Goal: Task Accomplishment & Management: Use online tool/utility

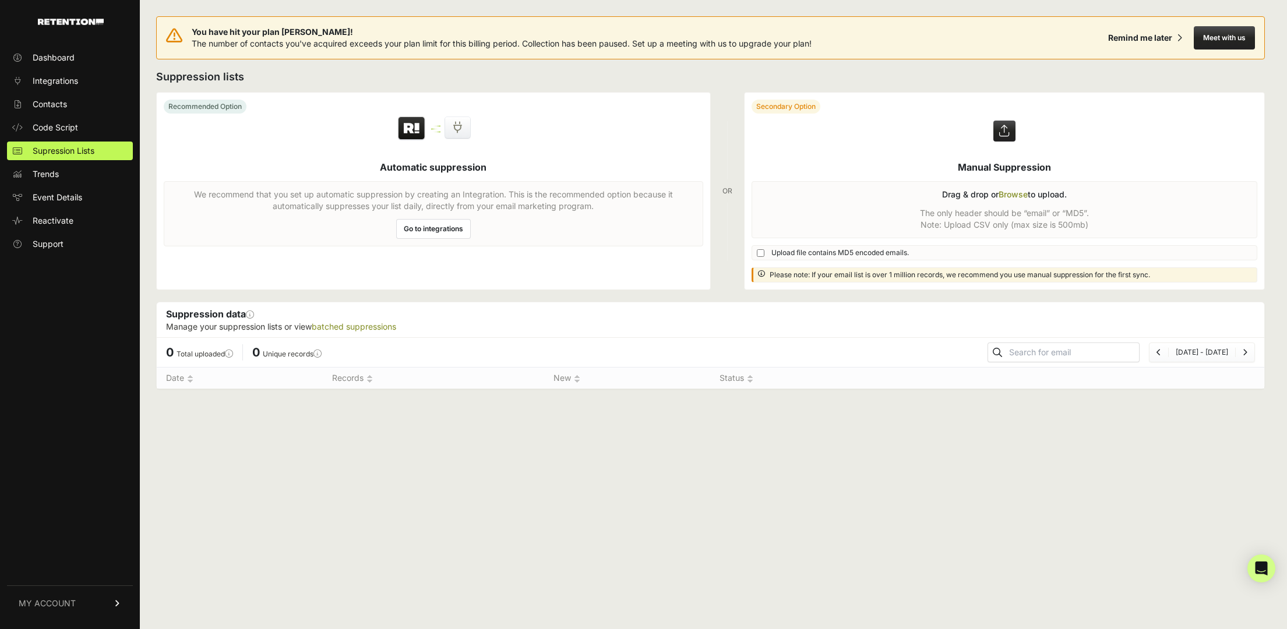
click at [1010, 194] on label at bounding box center [1004, 191] width 520 height 197
click at [0, 0] on input "file" at bounding box center [0, 0] width 0 height 0
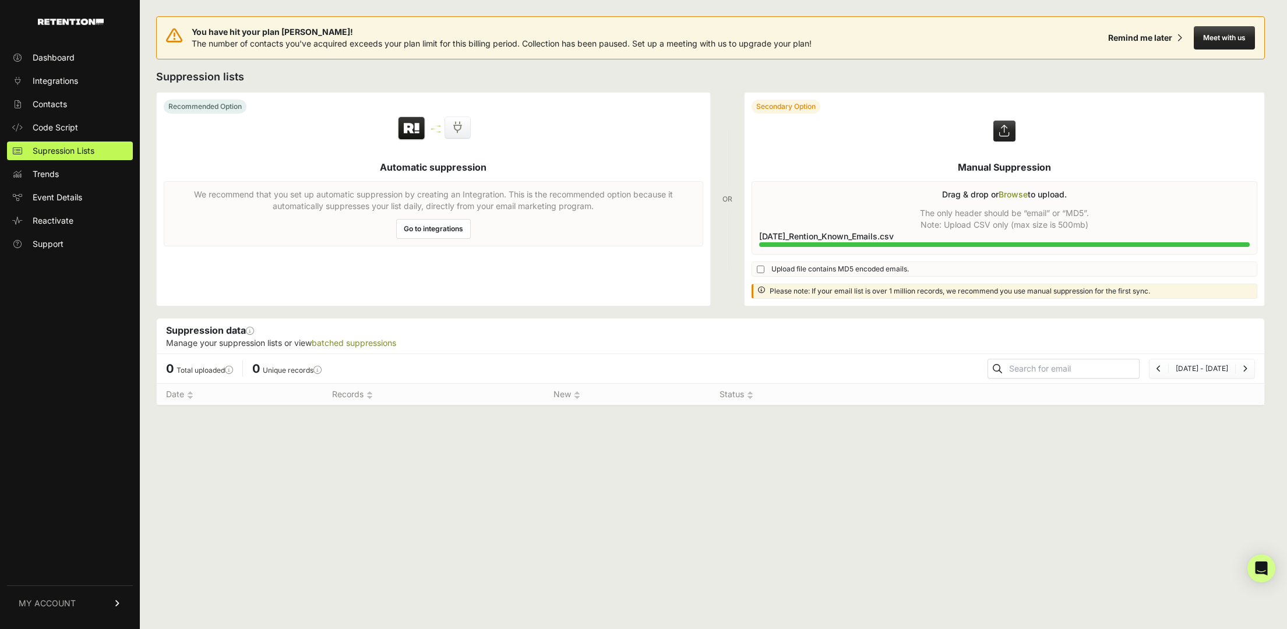
click at [1003, 135] on label at bounding box center [1004, 199] width 520 height 213
click at [0, 0] on input "file" at bounding box center [0, 0] width 0 height 0
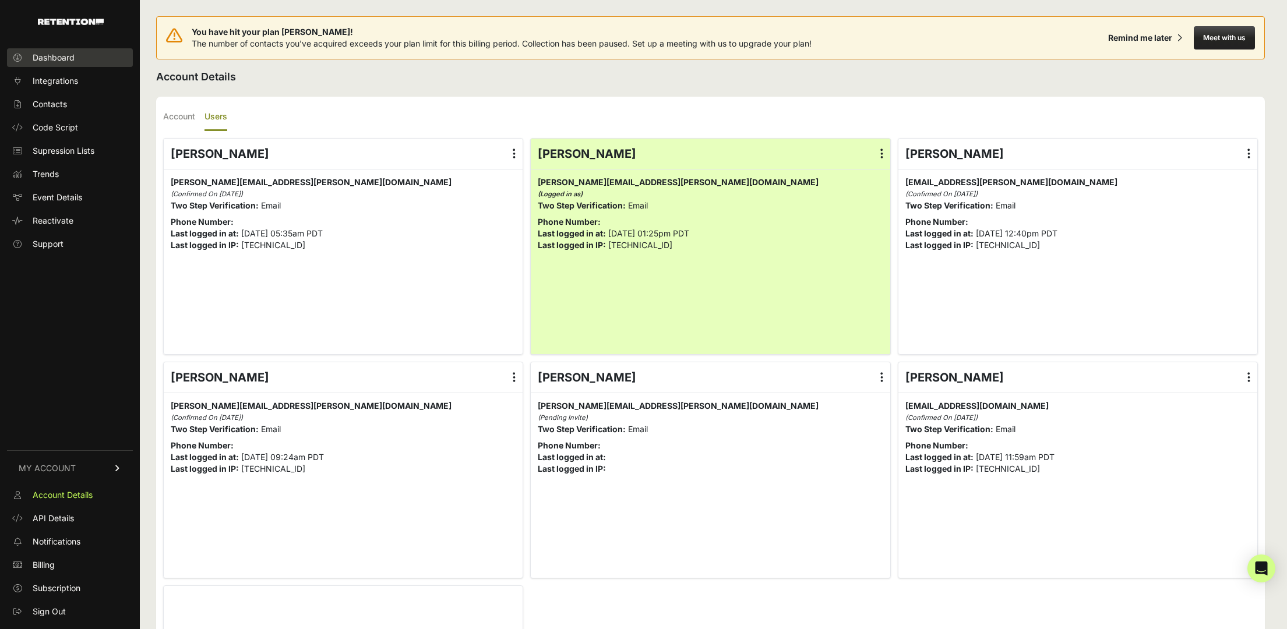
click at [47, 56] on span "Dashboard" at bounding box center [54, 58] width 42 height 12
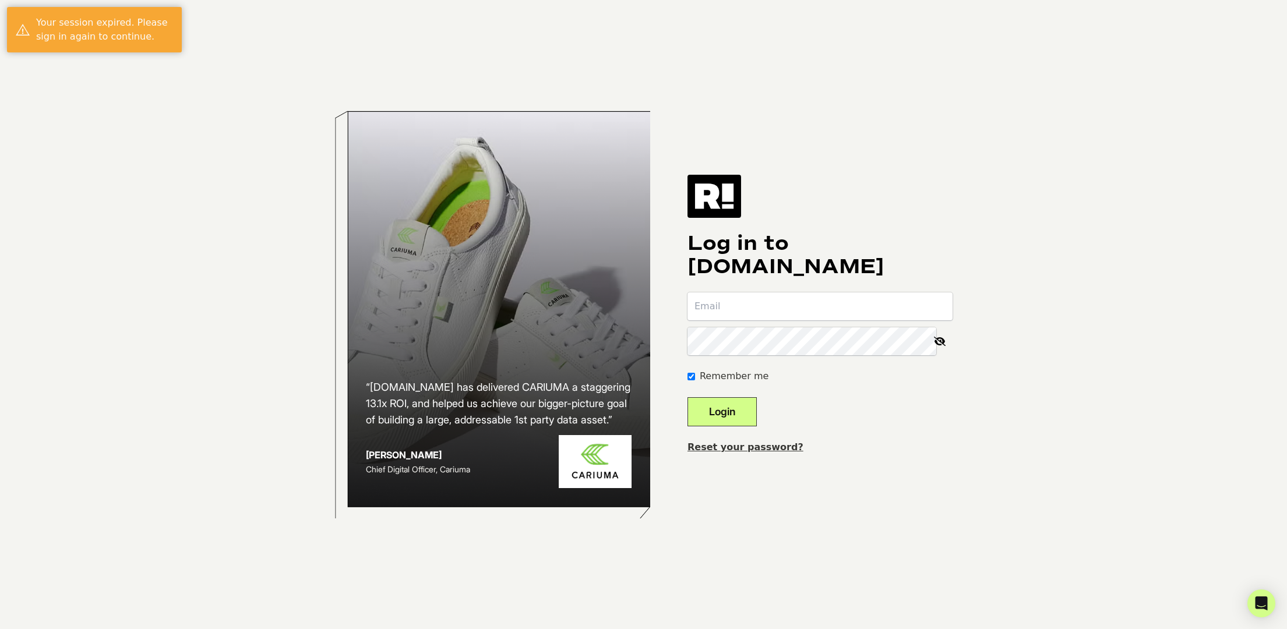
type input "[PERSON_NAME][EMAIL_ADDRESS][PERSON_NAME][DOMAIN_NAME]"
click at [744, 418] on button "Login" at bounding box center [721, 411] width 69 height 29
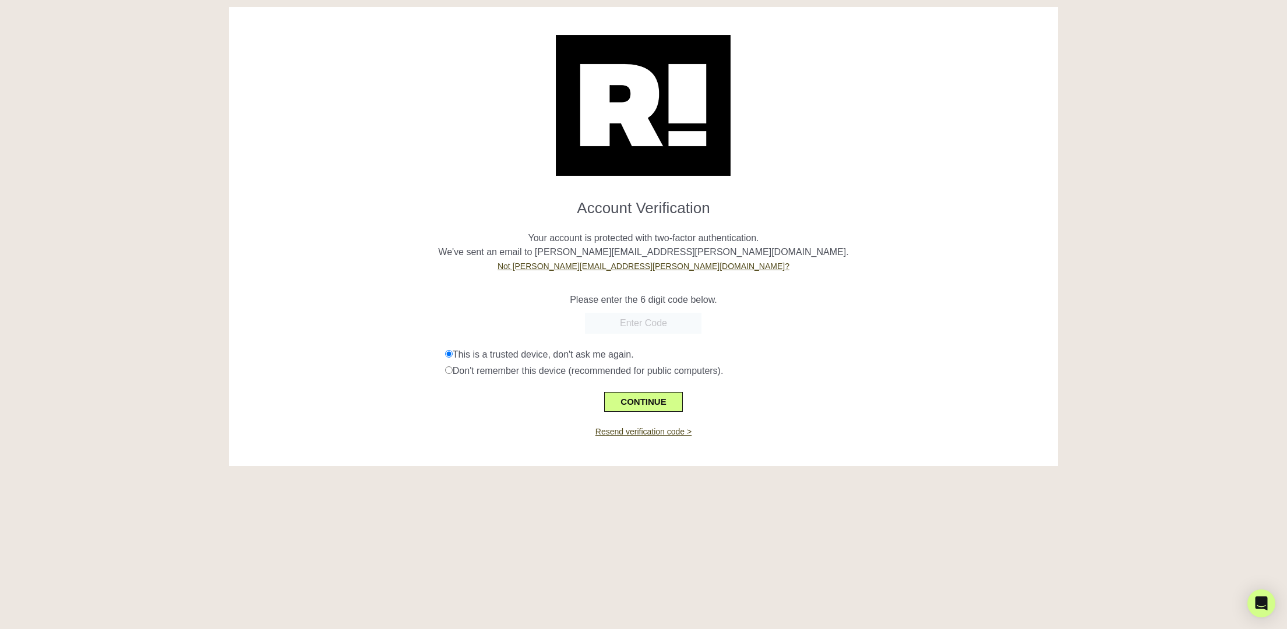
scroll to position [5, 0]
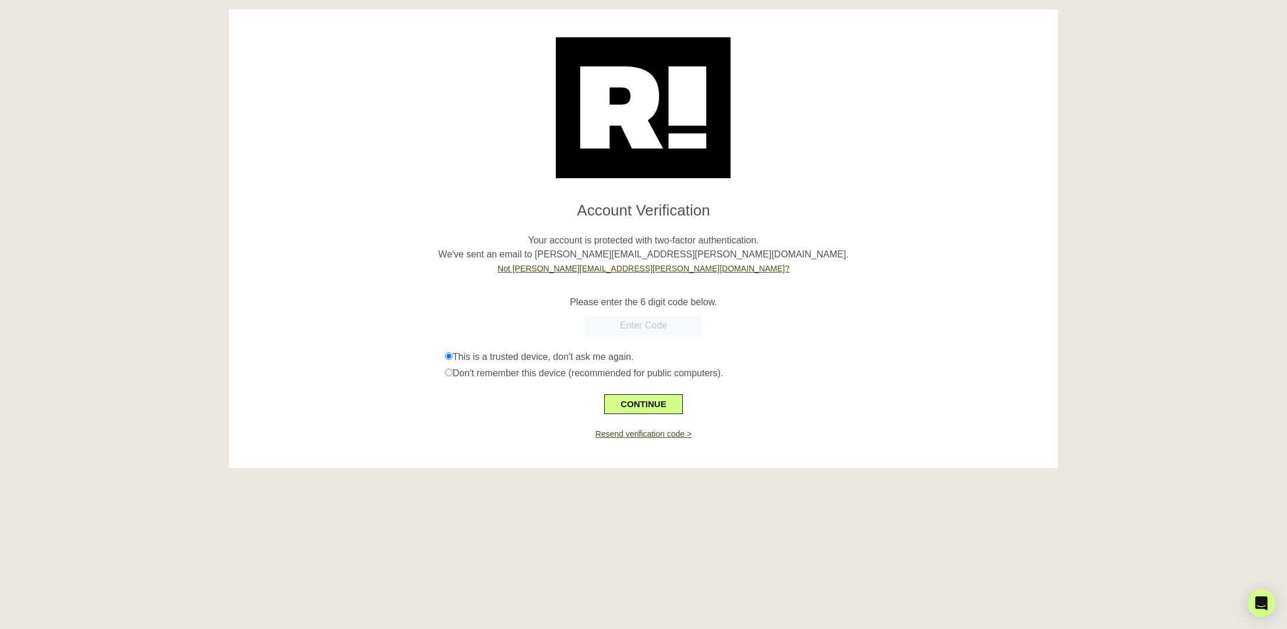
paste input "138800"
type input "138800"
click at [632, 407] on button "CONTINUE" at bounding box center [643, 404] width 78 height 20
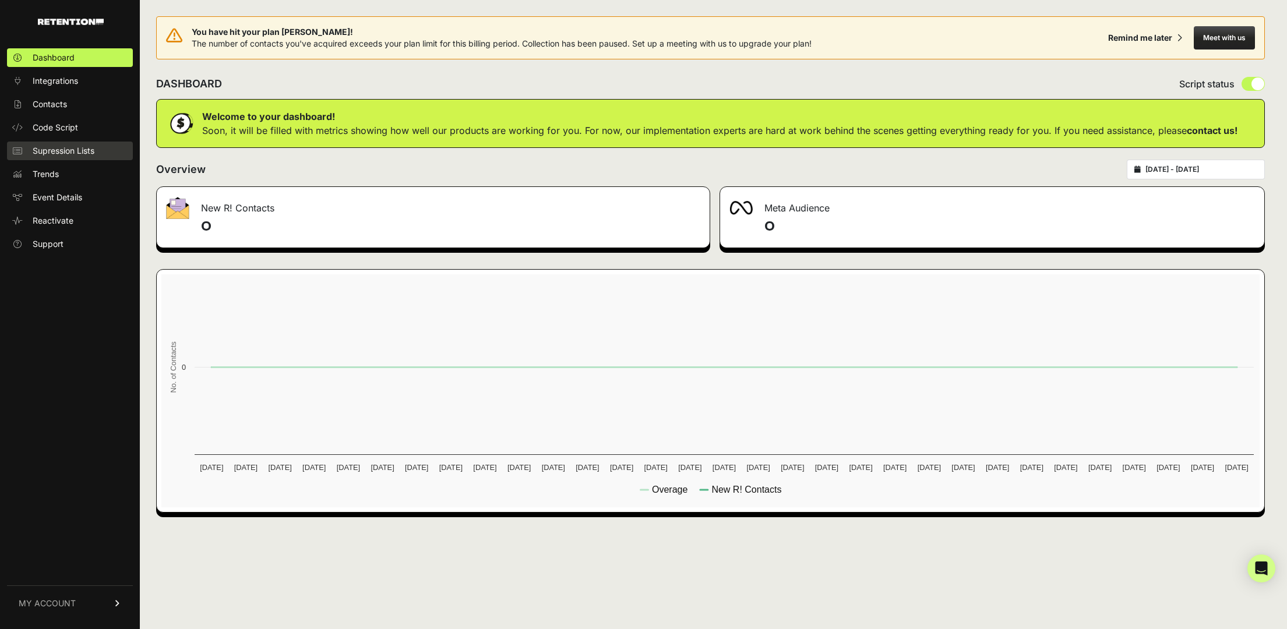
click at [80, 154] on span "Supression Lists" at bounding box center [64, 151] width 62 height 12
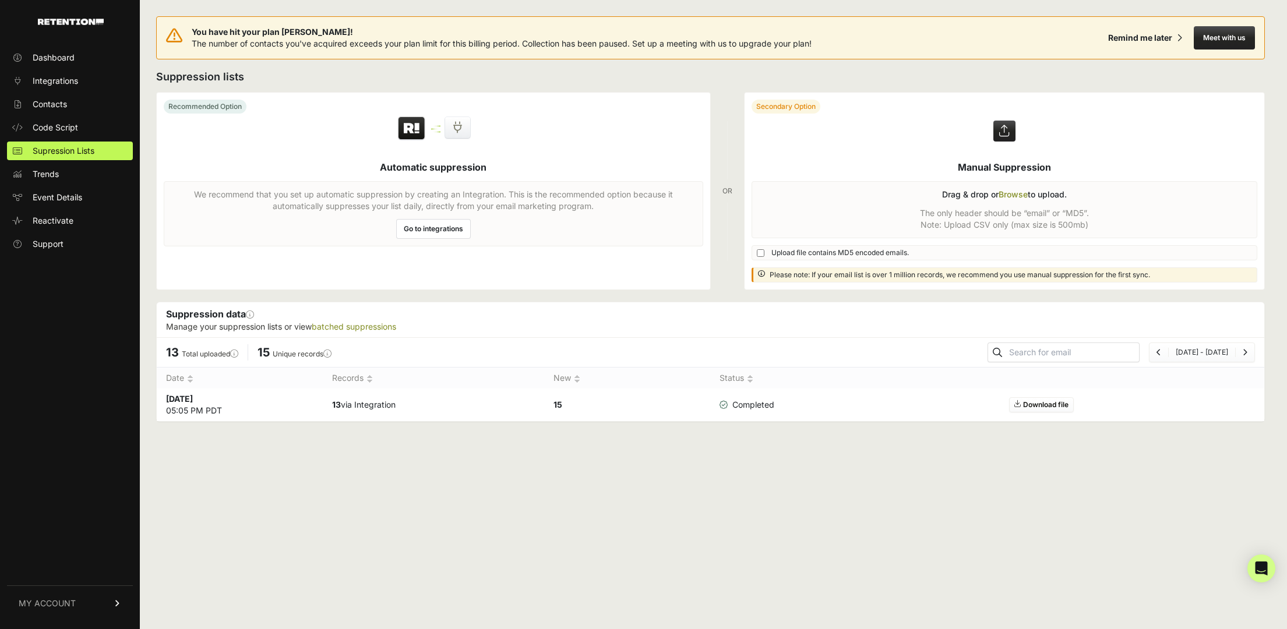
click at [1000, 128] on label at bounding box center [1004, 191] width 520 height 197
click at [0, 0] on input "file" at bounding box center [0, 0] width 0 height 0
